Goal: Go to known website: Access a specific website the user already knows

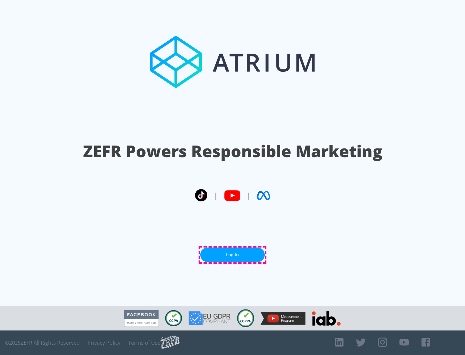
click at [233, 255] on link "Log In" at bounding box center [232, 255] width 65 height 15
